Goal: Check status: Check status

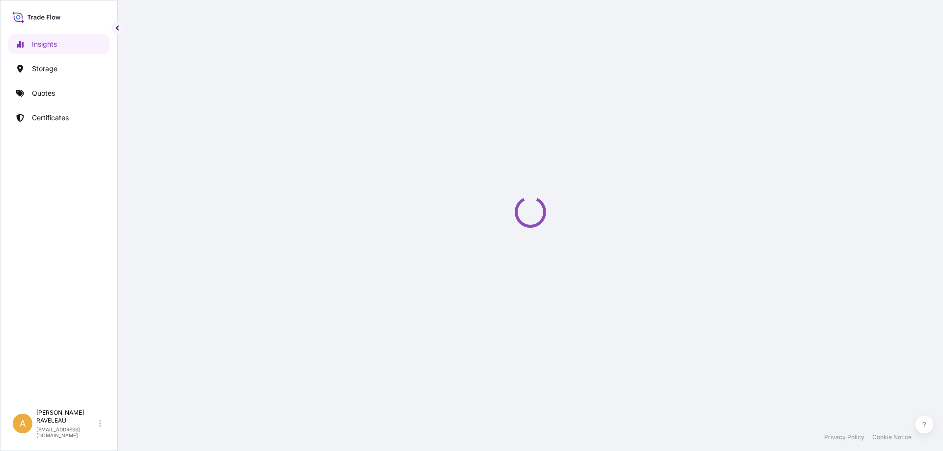
select select "2025"
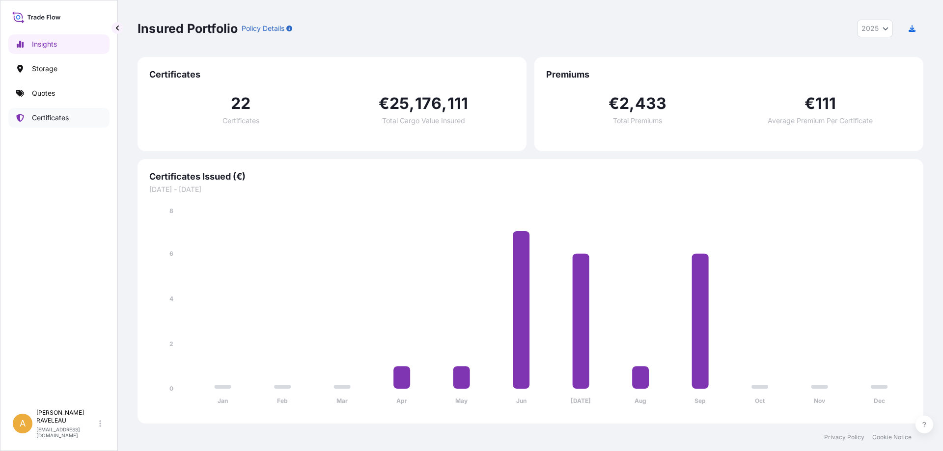
click at [55, 120] on p "Certificates" at bounding box center [50, 118] width 37 height 10
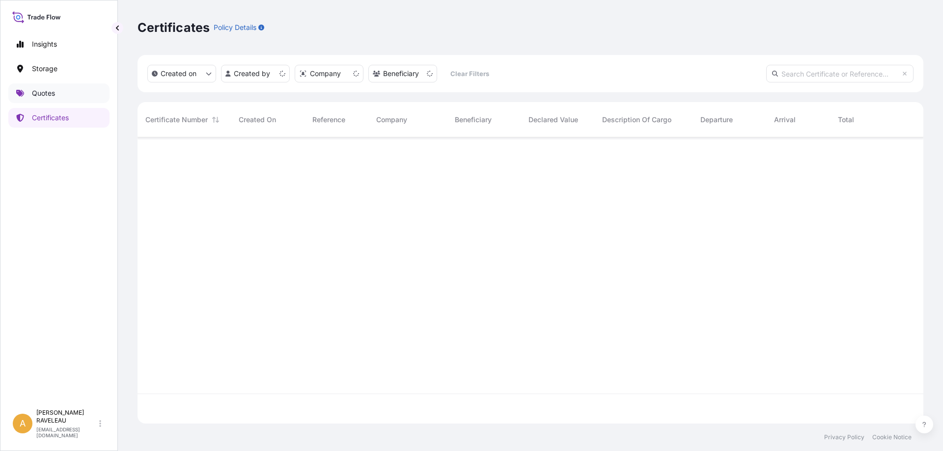
scroll to position [284, 778]
click at [47, 91] on p "Quotes" at bounding box center [43, 93] width 23 height 10
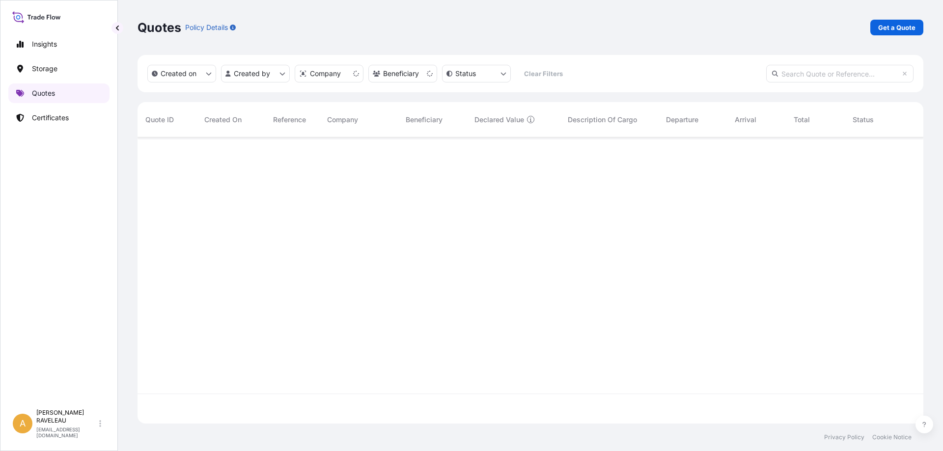
scroll to position [284, 778]
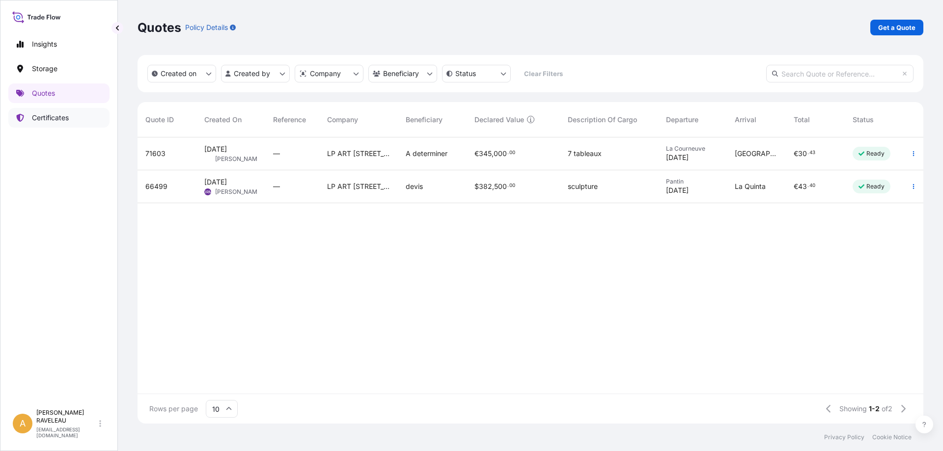
click at [49, 114] on p "Certificates" at bounding box center [50, 118] width 37 height 10
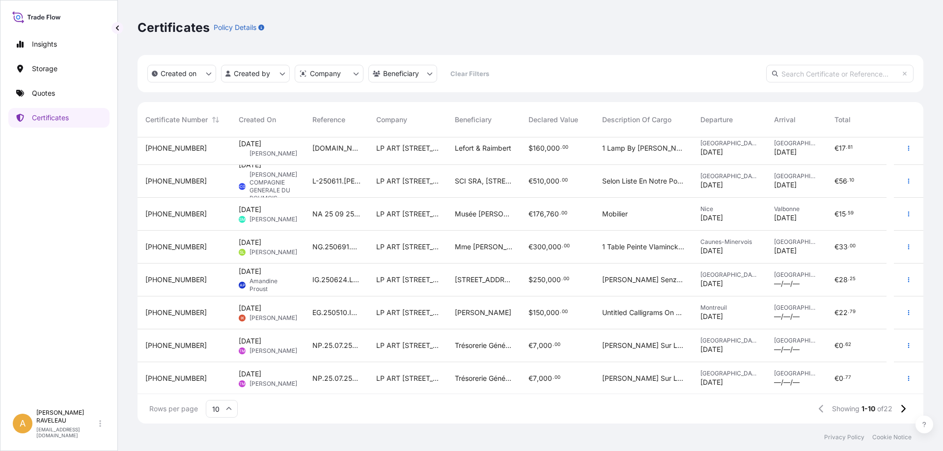
scroll to position [73, 0]
click at [277, 376] on span "[DATE] TM [PERSON_NAME]" at bounding box center [268, 377] width 58 height 19
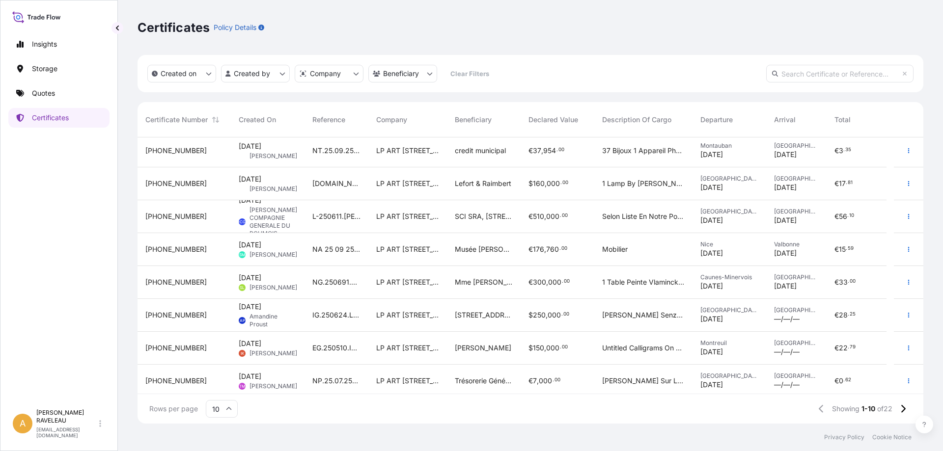
scroll to position [73, 0]
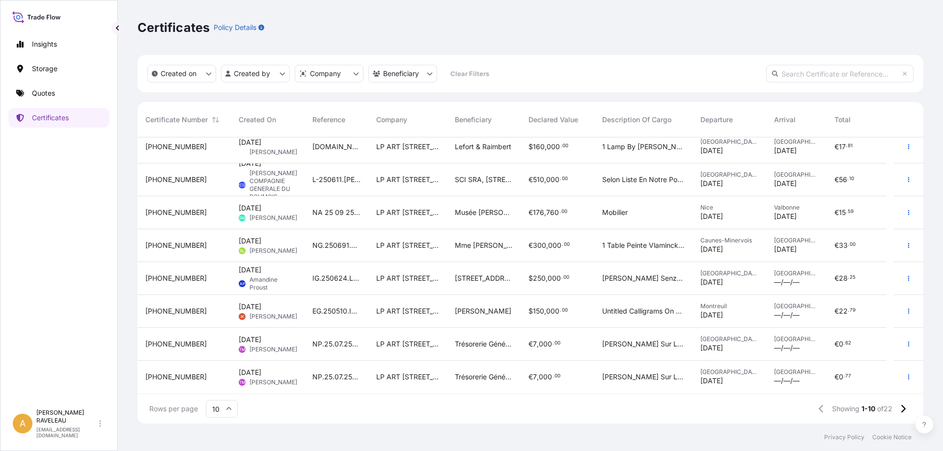
click at [160, 345] on span "[PHONE_NUMBER]" at bounding box center [175, 344] width 61 height 10
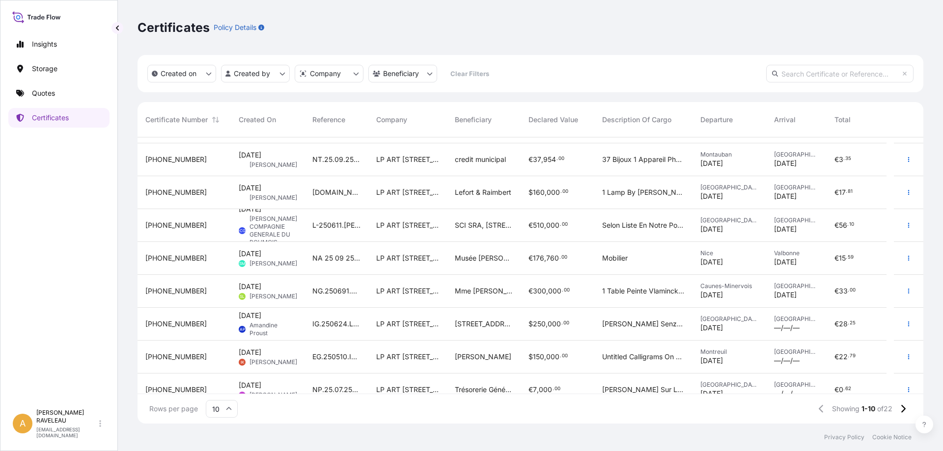
scroll to position [73, 0]
